Goal: Transaction & Acquisition: Subscribe to service/newsletter

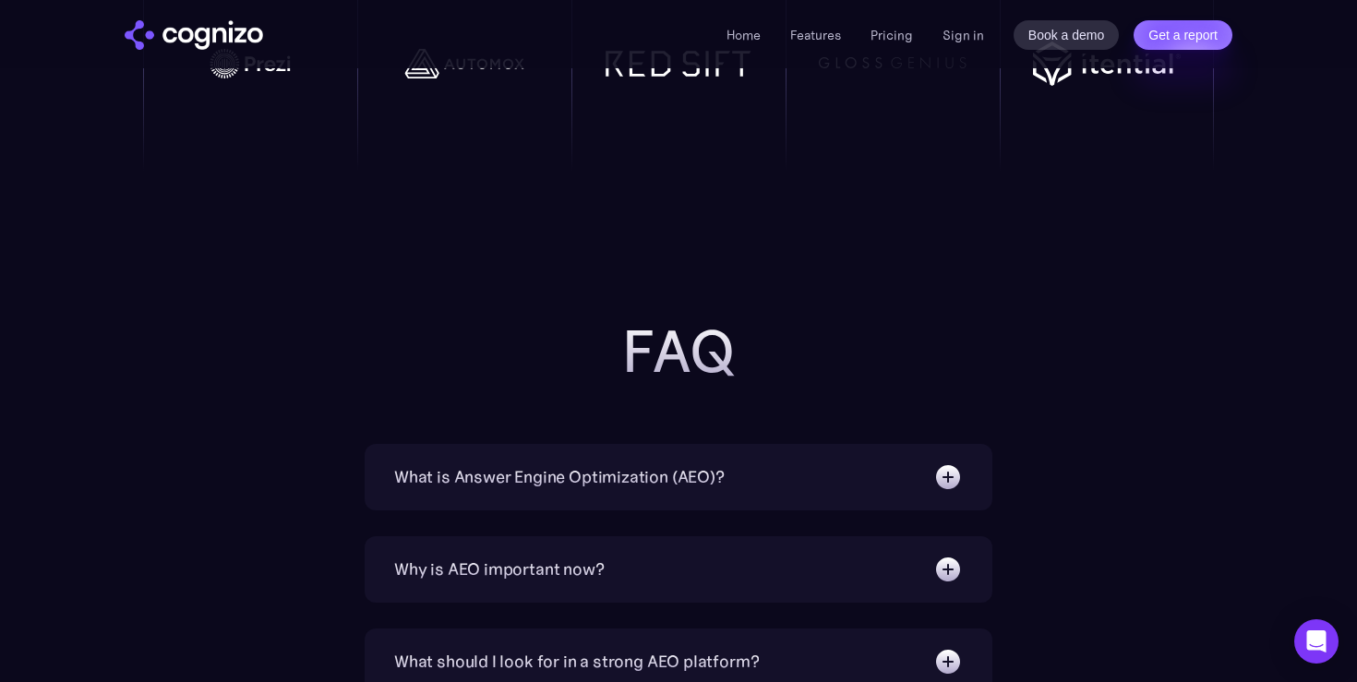
scroll to position [4194, 0]
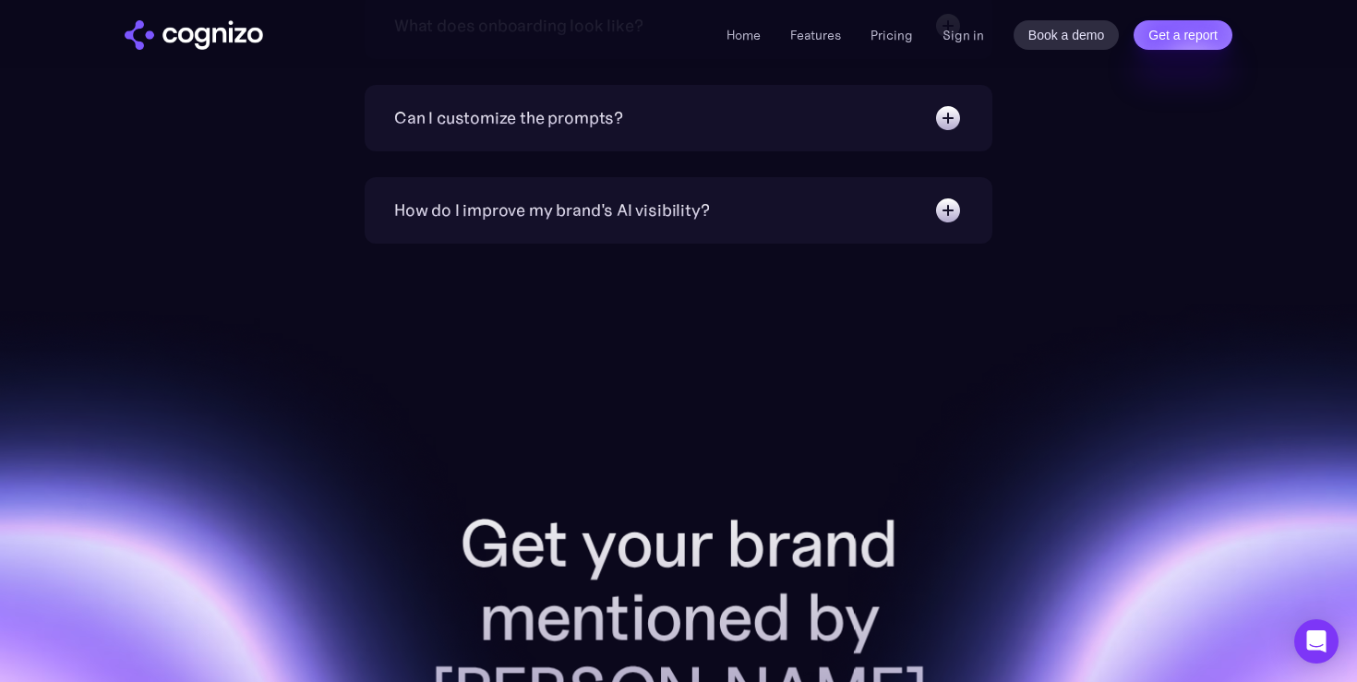
scroll to position [7268, 0]
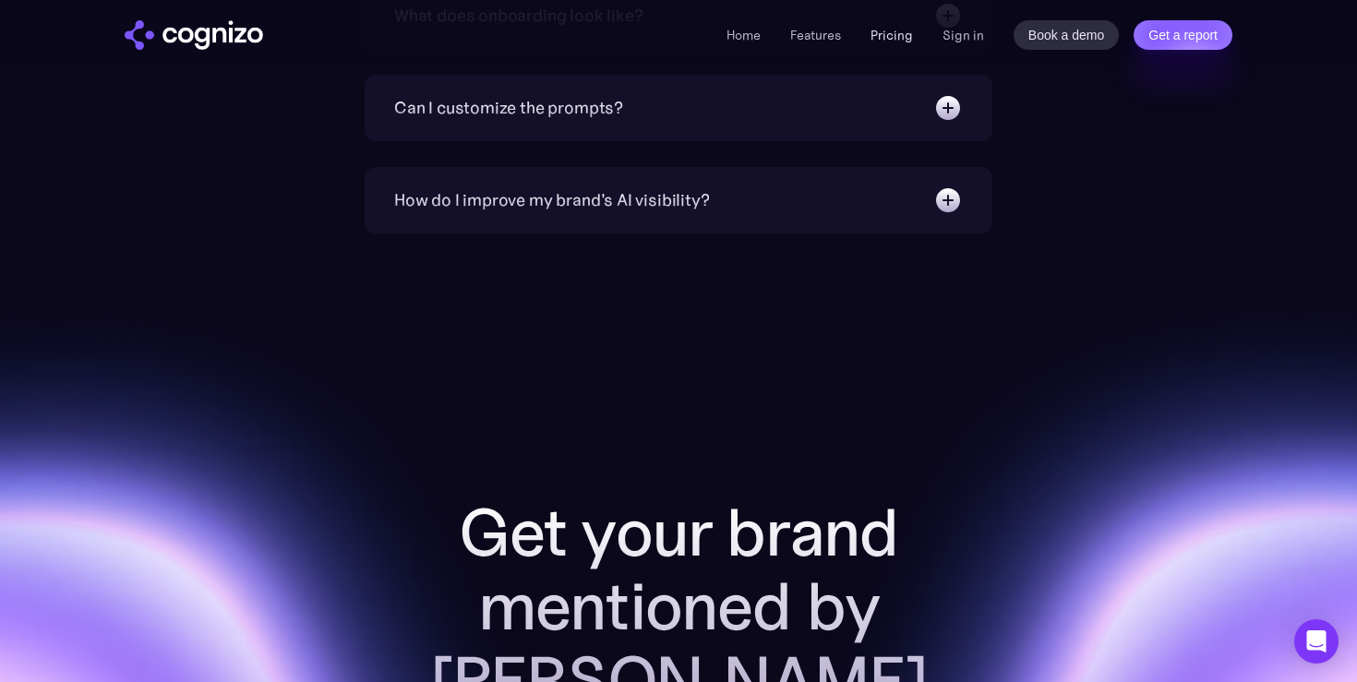
click at [901, 32] on link "Pricing" at bounding box center [892, 35] width 42 height 17
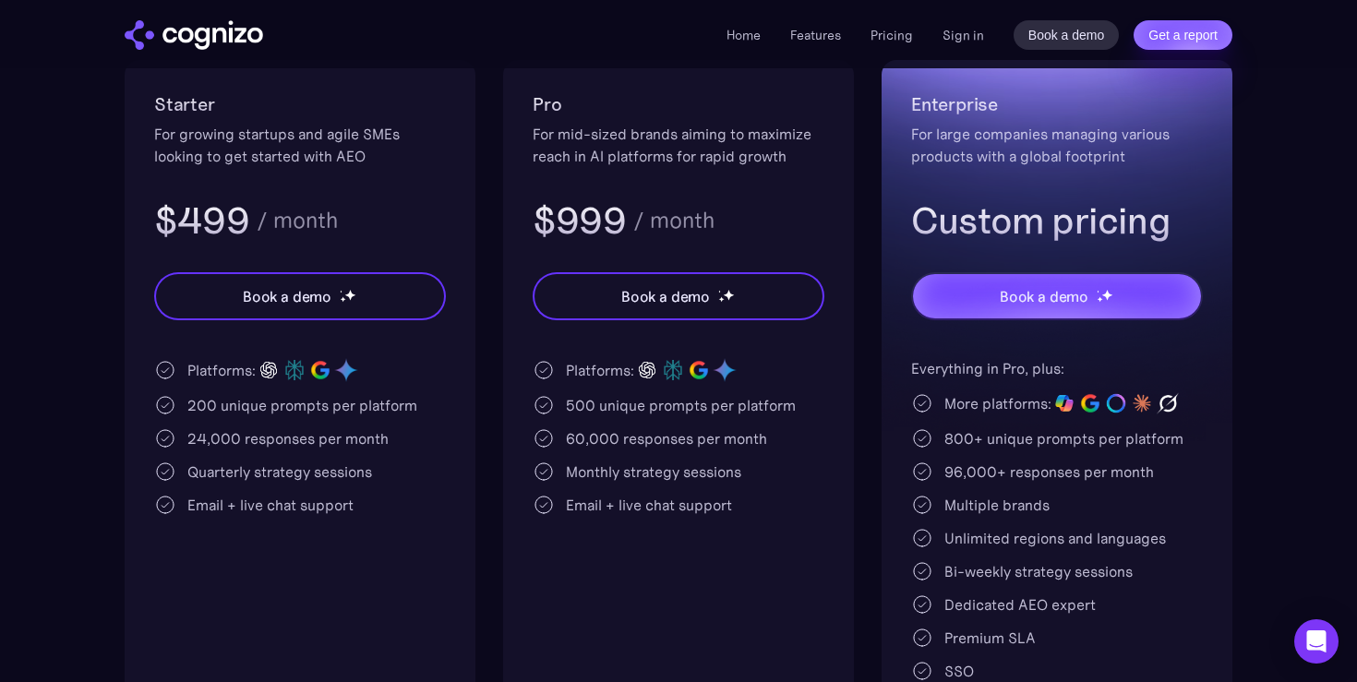
scroll to position [385, 0]
